Goal: Task Accomplishment & Management: Manage account settings

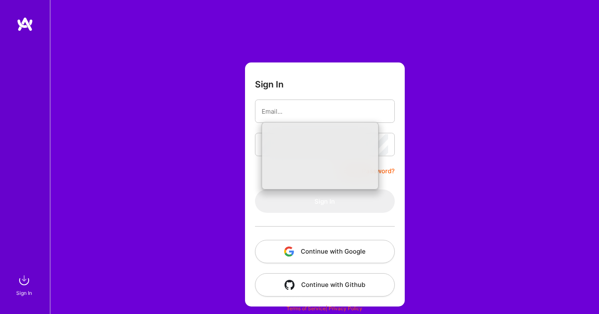
type input "[EMAIL_ADDRESS][DOMAIN_NAME]"
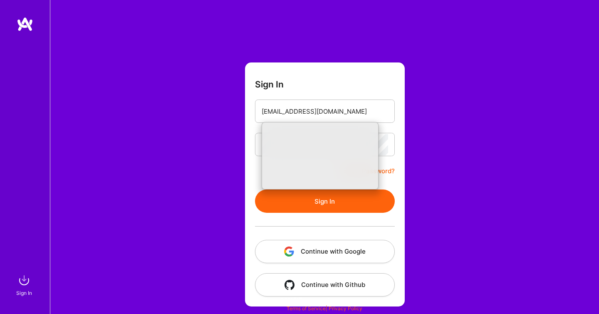
click at [219, 184] on div "Sign In [EMAIL_ADDRESS][DOMAIN_NAME] Forgot Password? Sign In Continue with Goo…" at bounding box center [324, 157] width 549 height 314
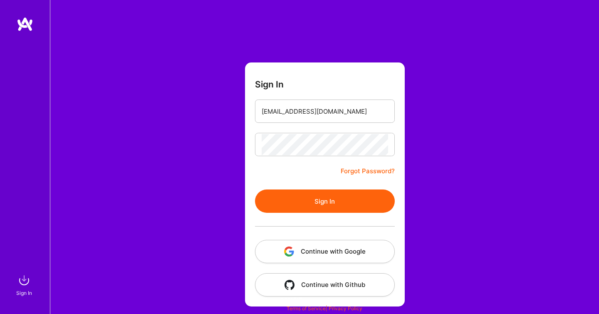
click at [306, 201] on button "Sign In" at bounding box center [325, 200] width 140 height 23
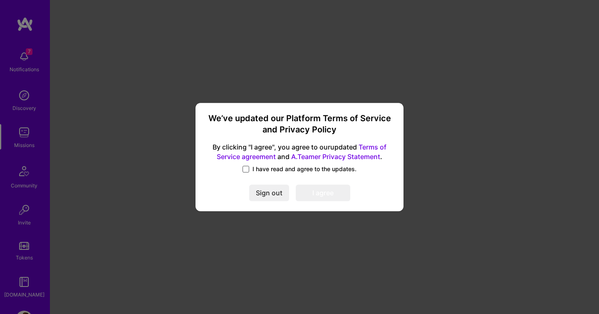
click at [248, 168] on span at bounding box center [246, 169] width 7 height 7
click at [0, 0] on input "I have read and agree to the updates." at bounding box center [0, 0] width 0 height 0
click at [325, 192] on button "I agree" at bounding box center [323, 192] width 55 height 17
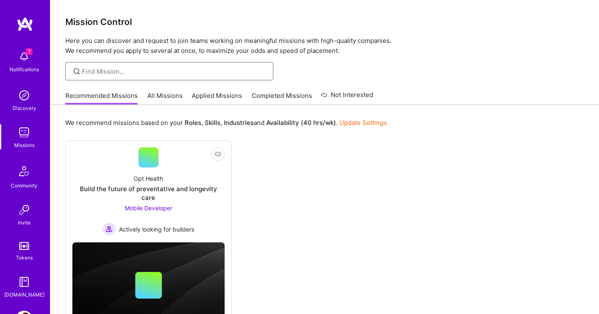
click at [139, 70] on input at bounding box center [174, 71] width 185 height 9
click at [157, 95] on link "All Missions" at bounding box center [164, 98] width 35 height 14
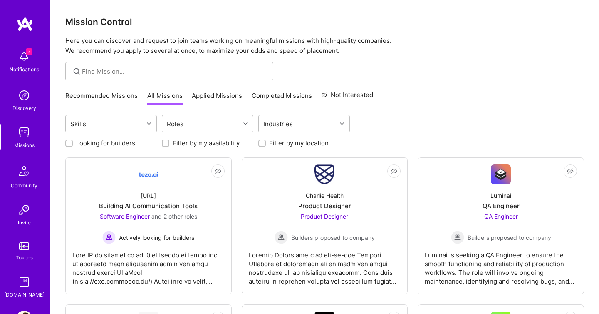
click at [100, 93] on link "Recommended Missions" at bounding box center [101, 98] width 72 height 14
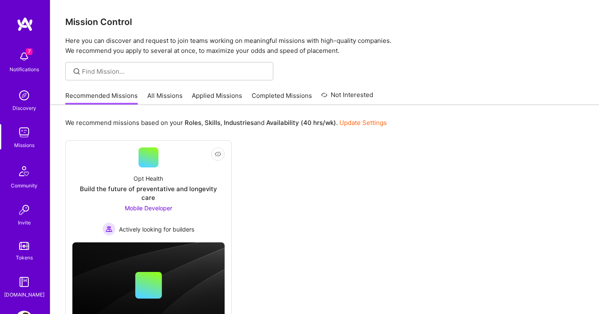
click at [365, 122] on link "Update Settings" at bounding box center [363, 123] width 47 height 8
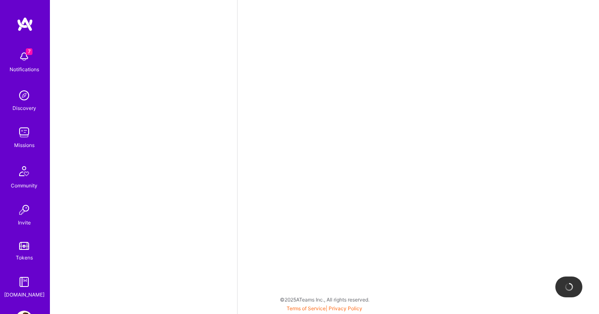
select select "IL"
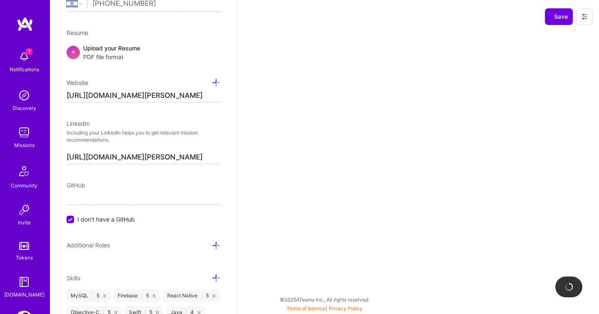
scroll to position [0, 7]
select select "Right Now"
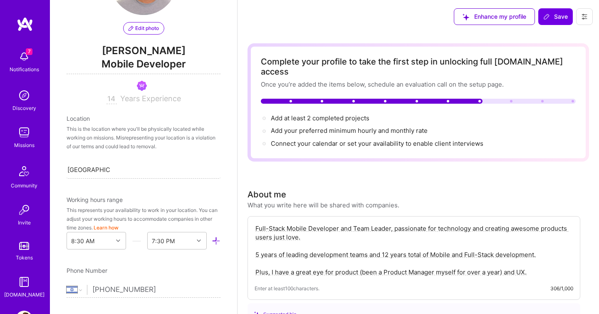
scroll to position [0, 0]
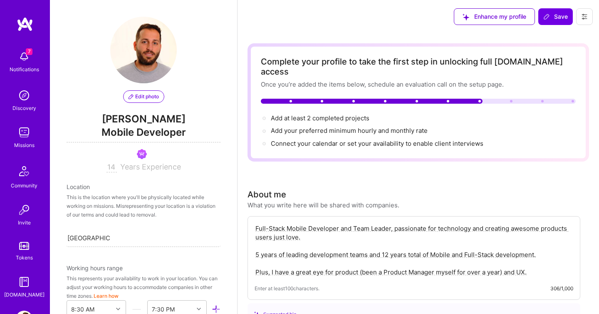
click at [144, 96] on span "Edit photo" at bounding box center [144, 96] width 30 height 7
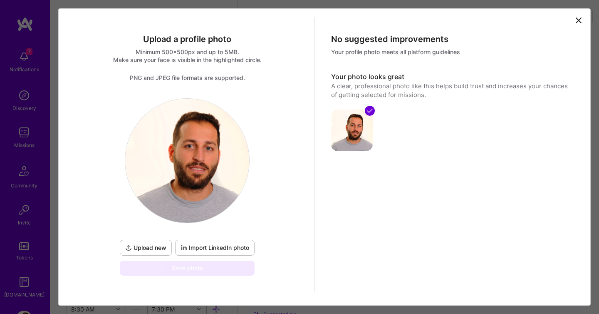
click at [157, 248] on span "Upload new" at bounding box center [145, 248] width 41 height 8
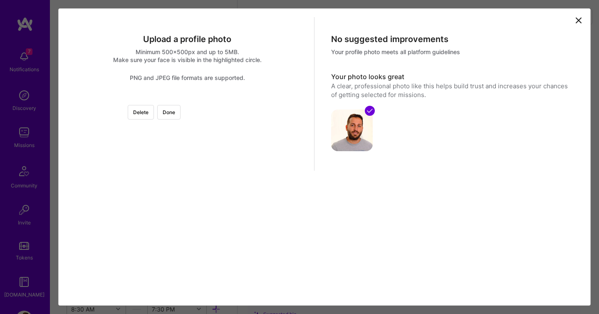
scroll to position [58, 0]
click at [181, 105] on button "Done" at bounding box center [168, 112] width 23 height 15
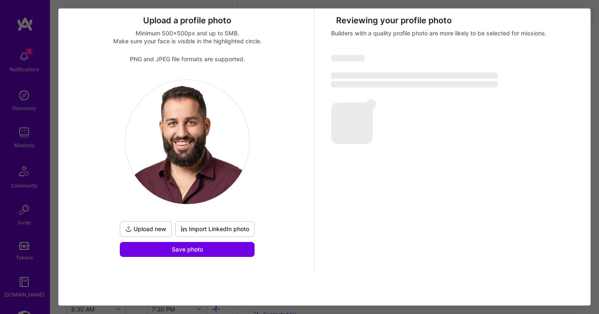
scroll to position [19, 0]
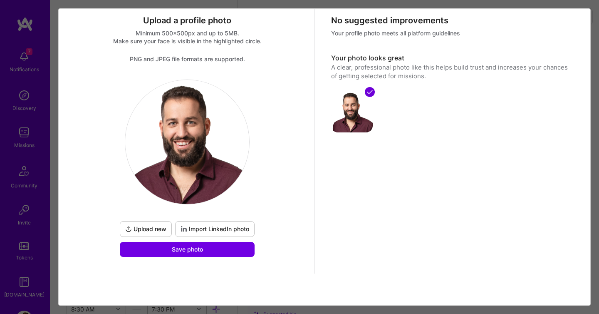
click at [558, 57] on h3 "Your photo looks great" at bounding box center [451, 58] width 241 height 9
click at [304, 54] on div "Minimum 500x500px and up to 5MB. Make sure your face is visible in the highligh…" at bounding box center [187, 46] width 241 height 34
click at [594, 5] on div "Upload a profile photo Minimum 500x500px and up to 5MB. Make sure your face is …" at bounding box center [299, 157] width 599 height 314
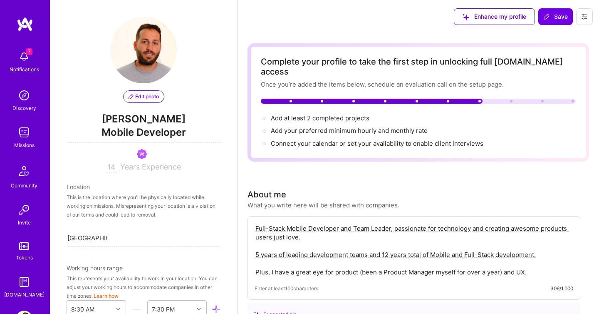
select select "IL"
select select "Right Now"
